Goal: Find contact information

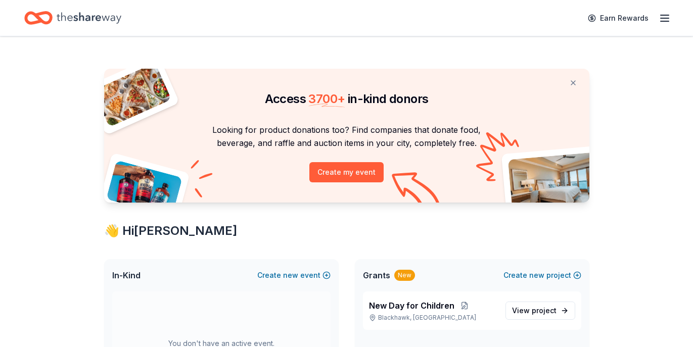
click at [667, 19] on icon "button" at bounding box center [665, 18] width 12 height 12
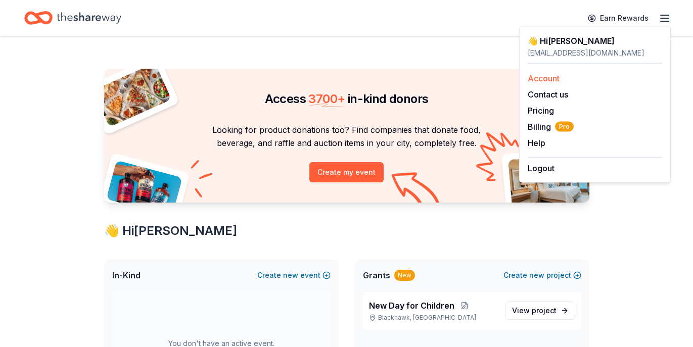
click at [552, 78] on link "Account" at bounding box center [544, 78] width 32 height 10
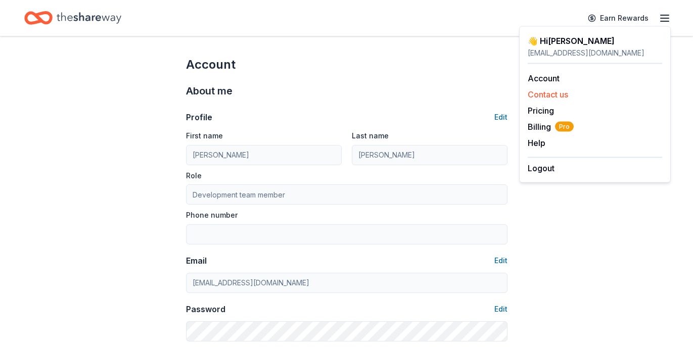
click at [546, 94] on button "Contact us" at bounding box center [548, 94] width 40 height 12
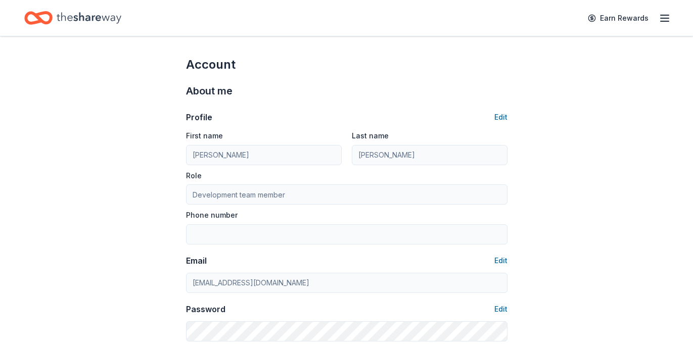
click at [665, 18] on line "button" at bounding box center [665, 18] width 8 height 0
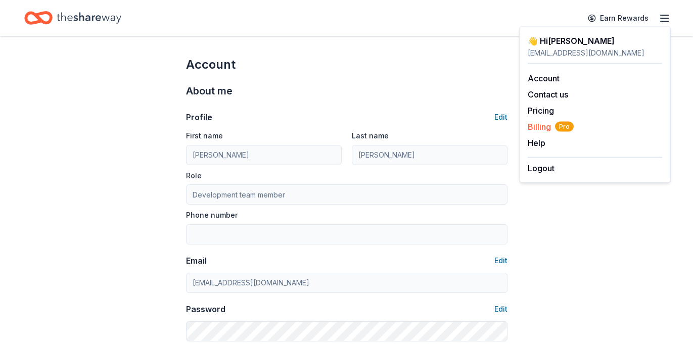
click at [545, 127] on span "Billing Pro" at bounding box center [551, 127] width 46 height 12
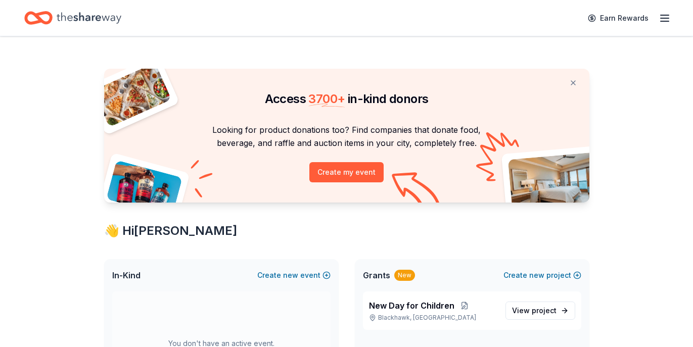
click at [664, 19] on icon "button" at bounding box center [665, 18] width 12 height 12
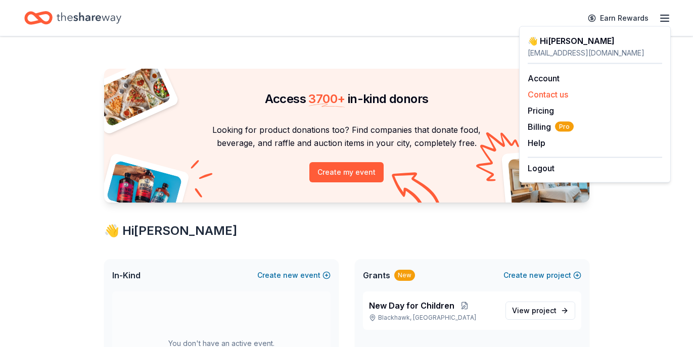
click at [565, 92] on button "Contact us" at bounding box center [548, 94] width 40 height 12
